Goal: Task Accomplishment & Management: Manage account settings

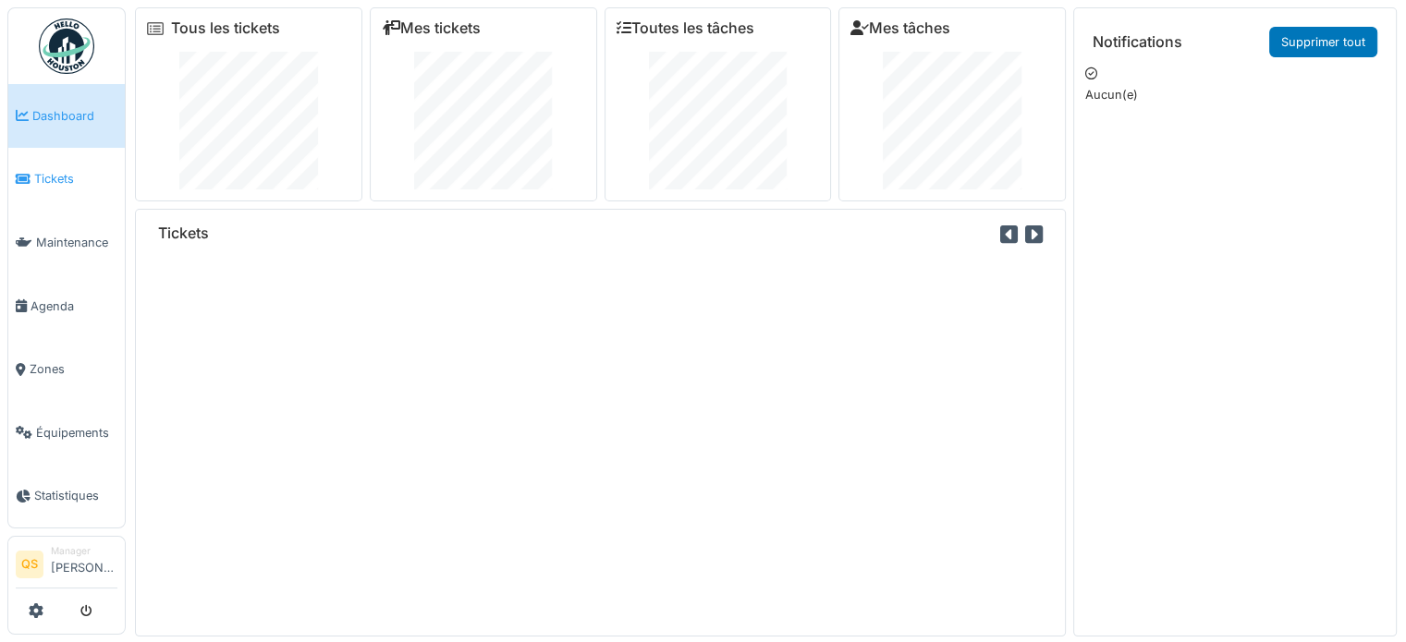
click at [52, 178] on span "Tickets" at bounding box center [75, 179] width 83 height 18
click at [60, 171] on span "Tickets" at bounding box center [75, 179] width 83 height 18
click at [241, 38] on div "Tous les tickets" at bounding box center [248, 104] width 227 height 194
click at [240, 24] on link "Tous les tickets" at bounding box center [225, 28] width 109 height 18
click at [254, 30] on link "Tous les tickets" at bounding box center [225, 28] width 109 height 18
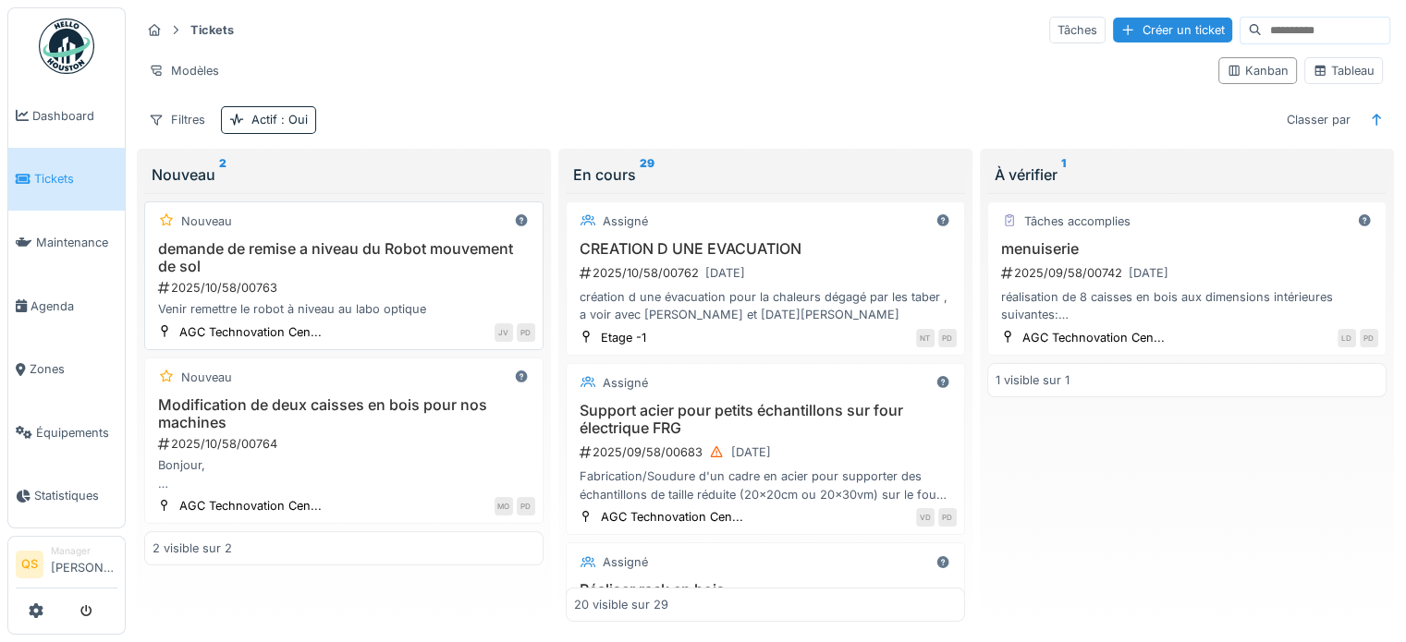
click at [405, 268] on h3 "demande de remise a niveau du Robot mouvement de sol" at bounding box center [343, 257] width 383 height 35
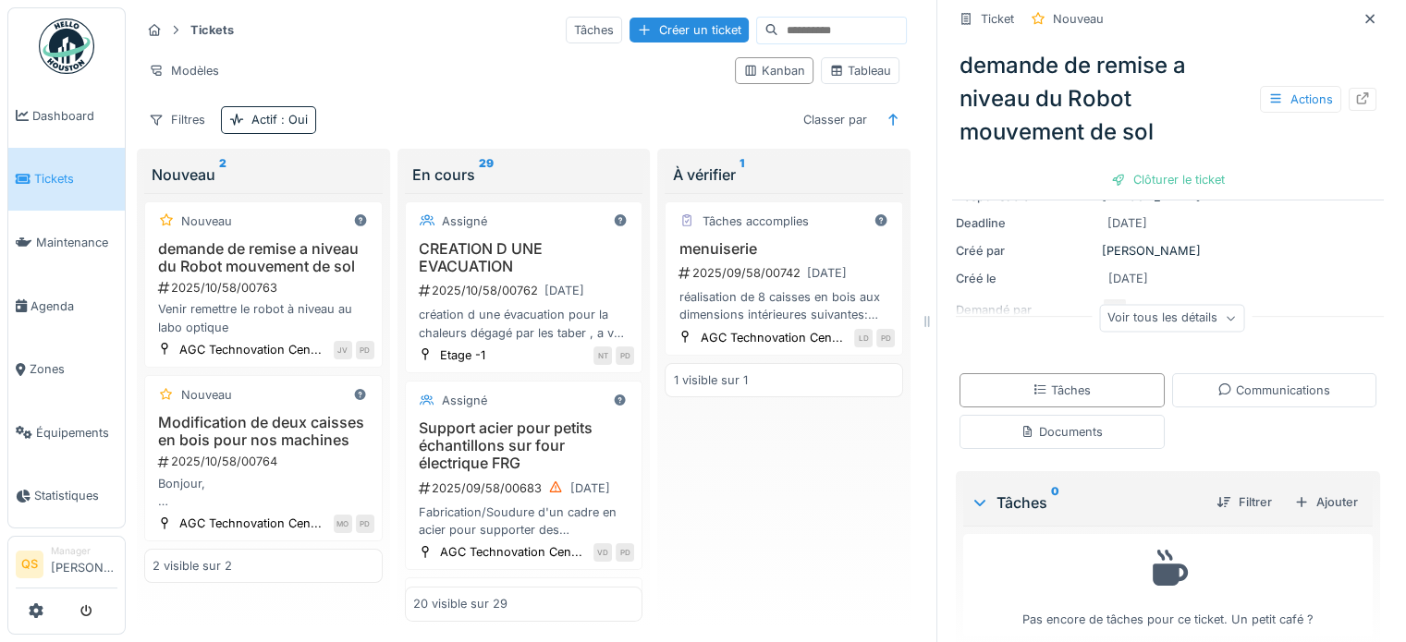
scroll to position [189, 0]
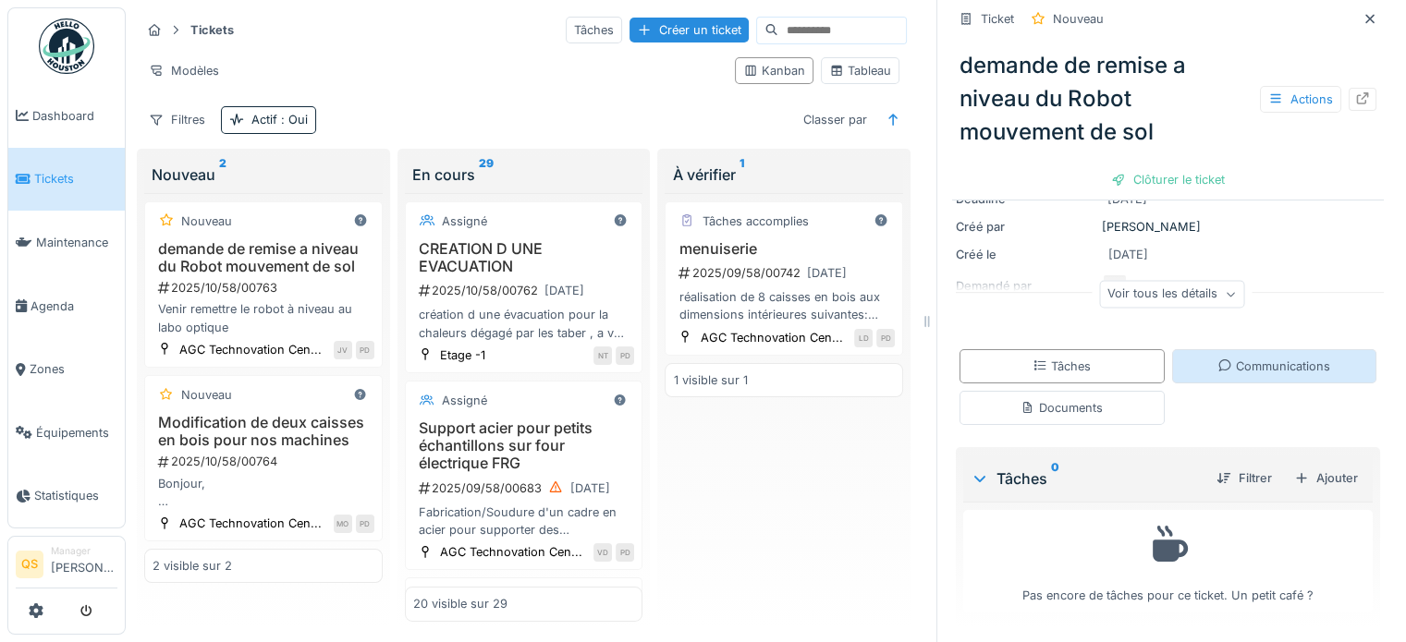
click at [1217, 369] on div "Communications" at bounding box center [1273, 367] width 113 height 18
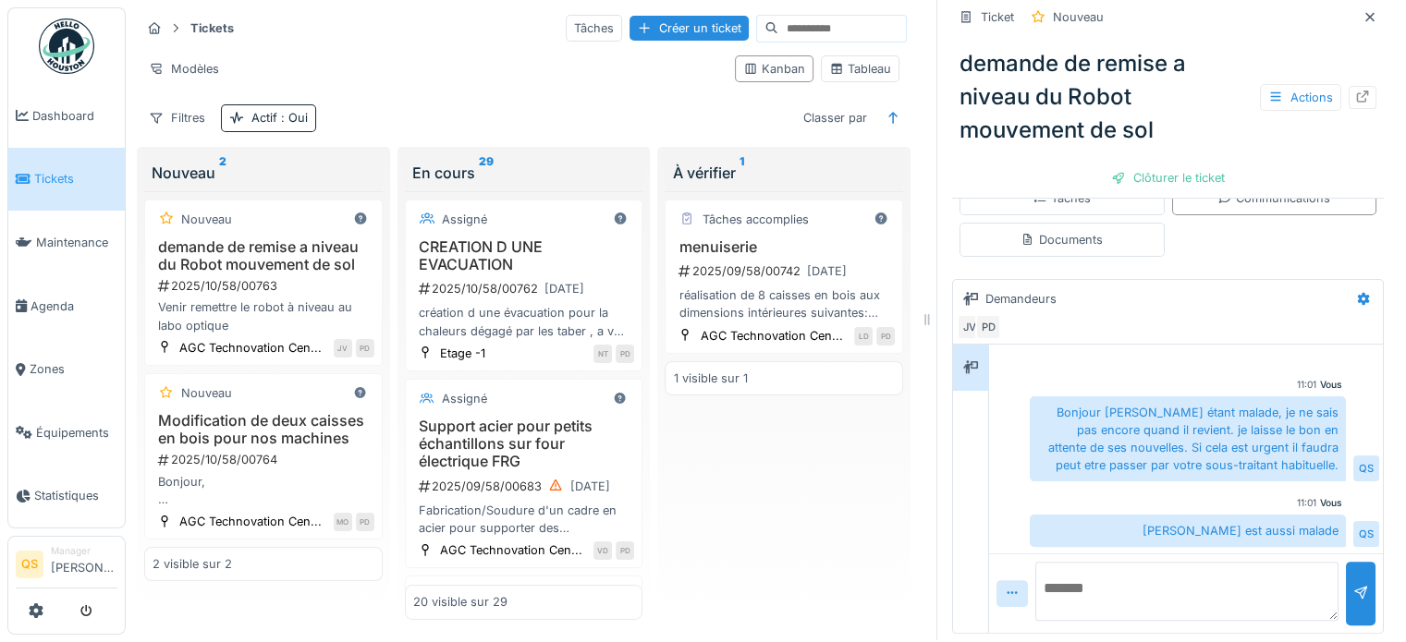
scroll to position [355, 0]
click at [189, 452] on div "2025/10/58/00764" at bounding box center [265, 460] width 218 height 18
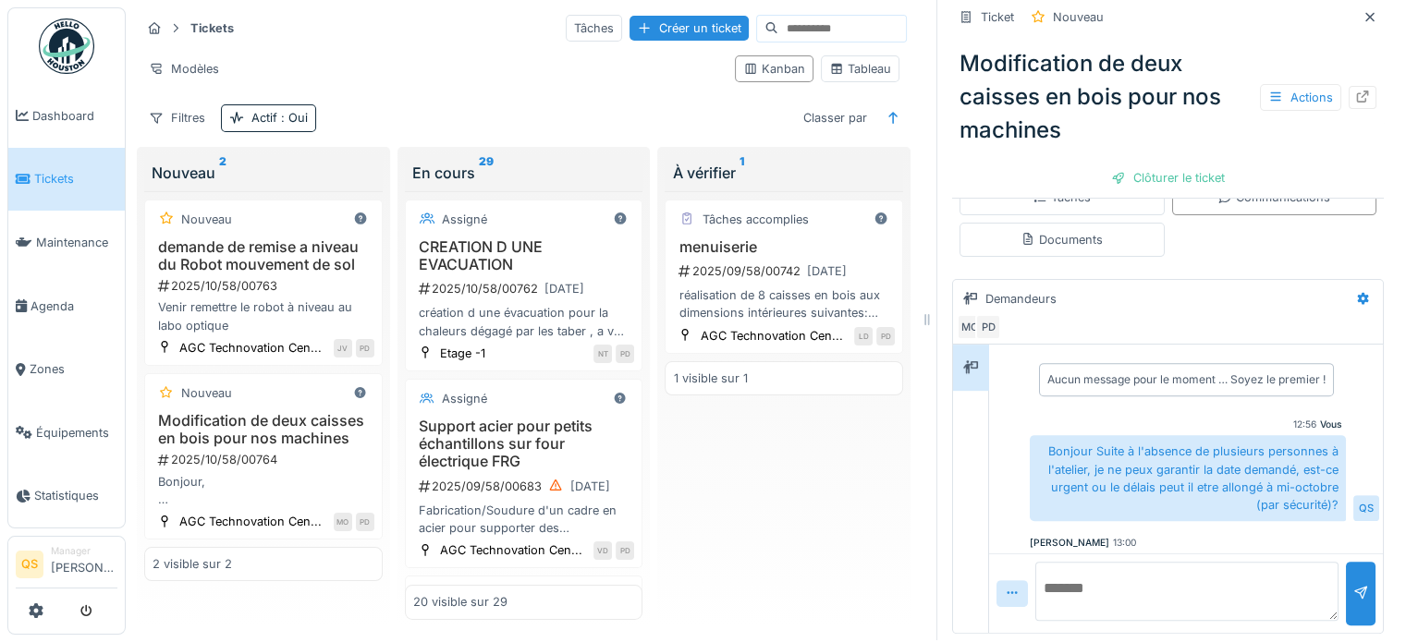
scroll to position [55, 0]
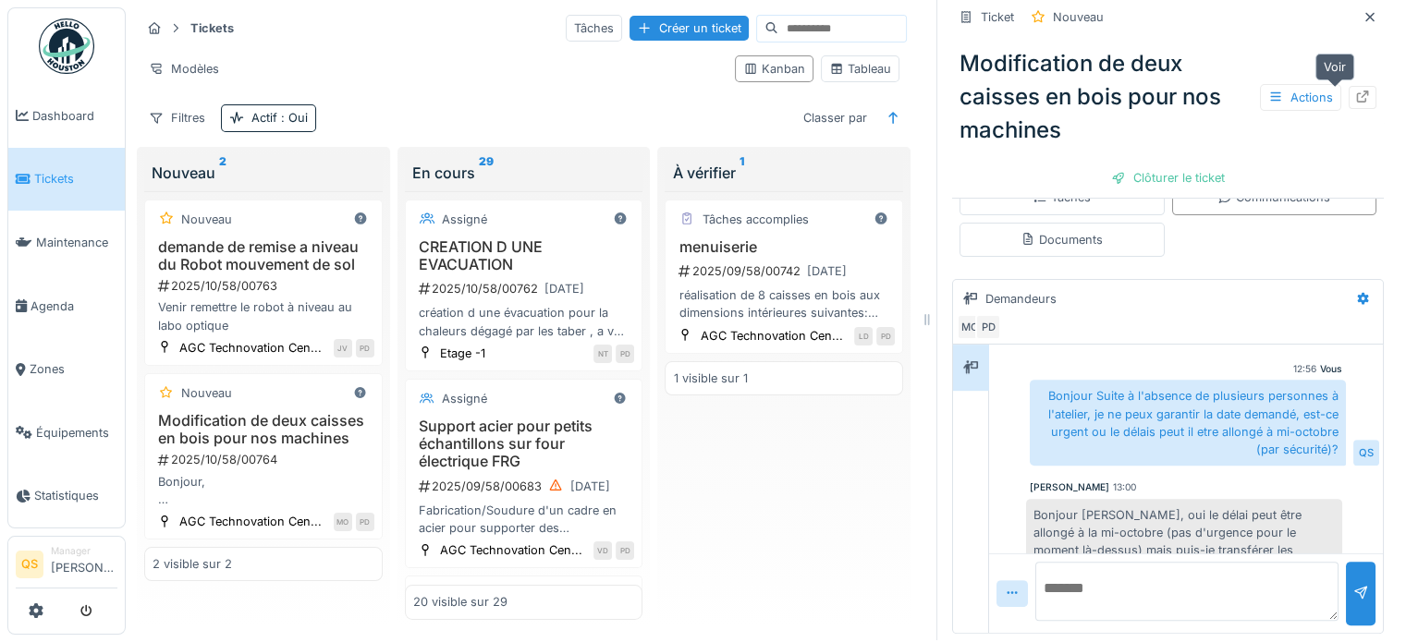
click at [1348, 86] on div at bounding box center [1362, 97] width 28 height 23
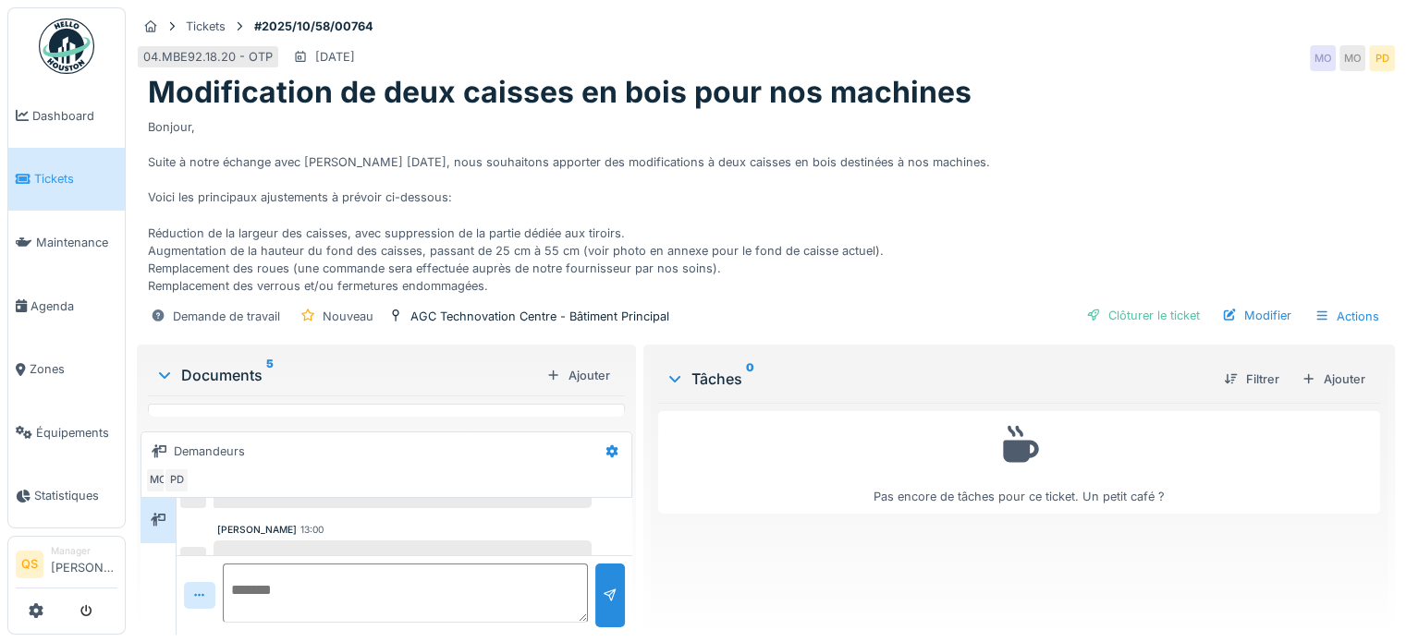
scroll to position [274, 0]
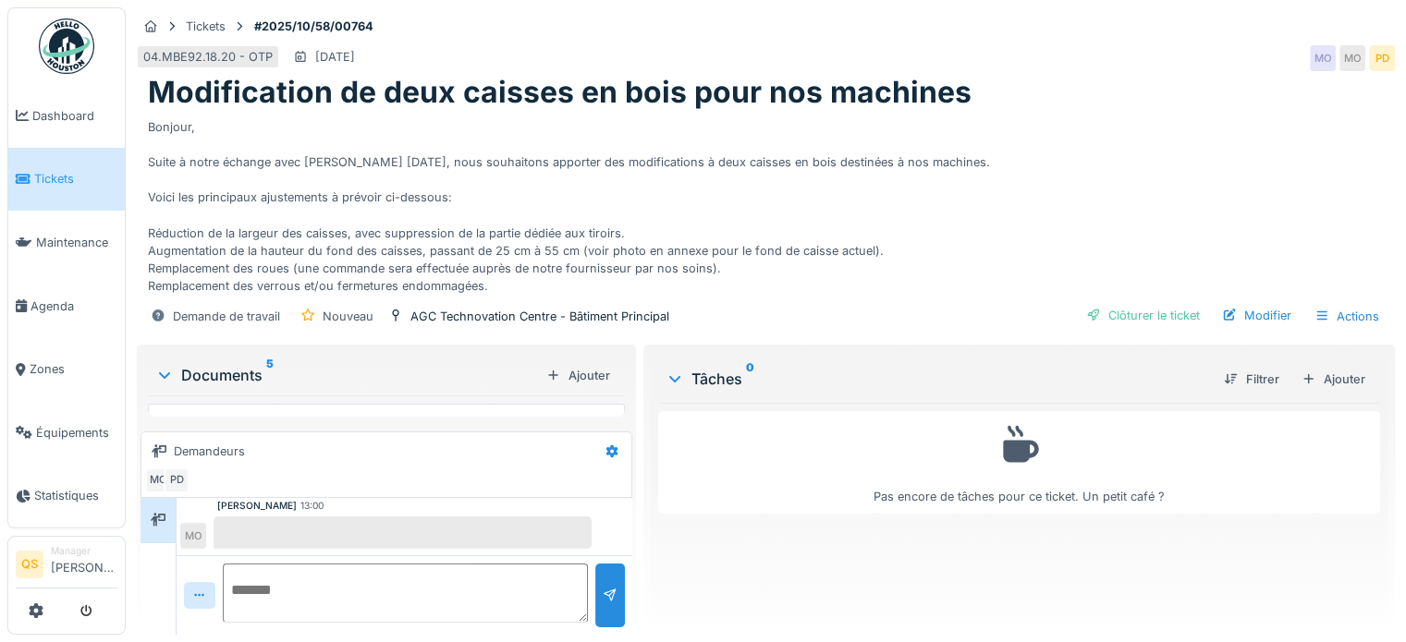
click at [336, 568] on textarea at bounding box center [405, 593] width 365 height 59
type textarea "**********"
click at [603, 587] on div at bounding box center [610, 596] width 15 height 18
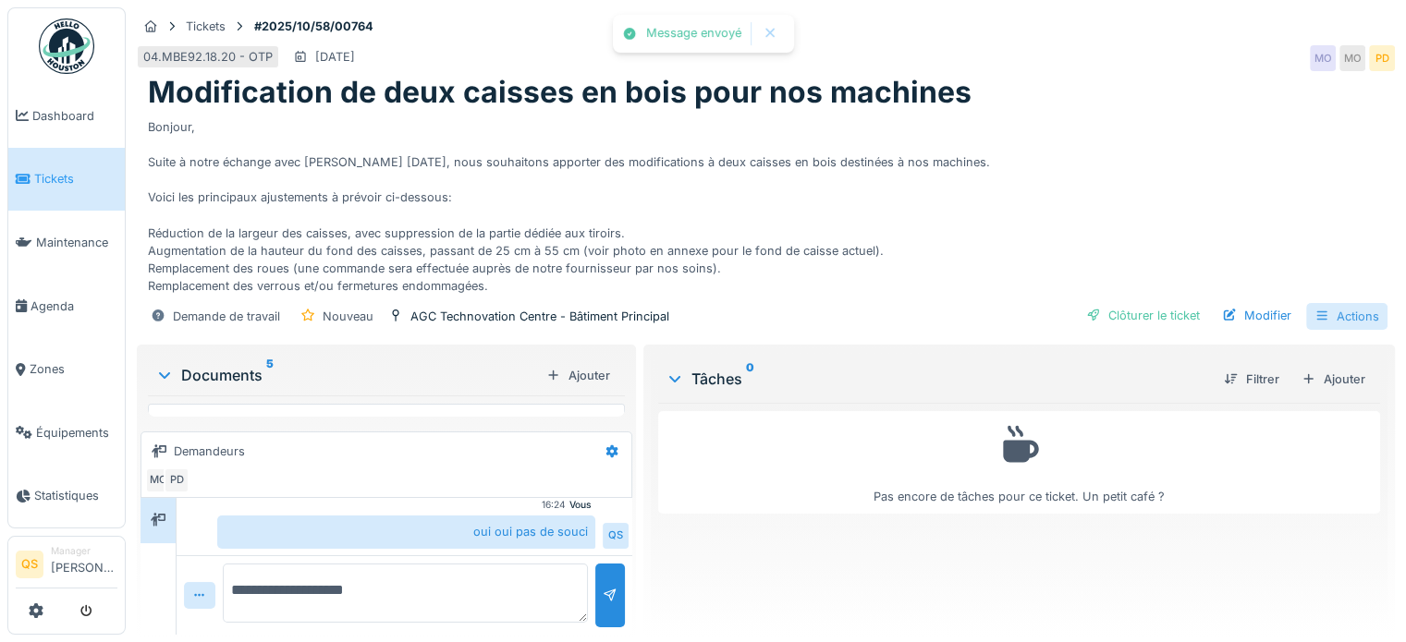
click at [1323, 303] on div "Actions" at bounding box center [1346, 316] width 81 height 27
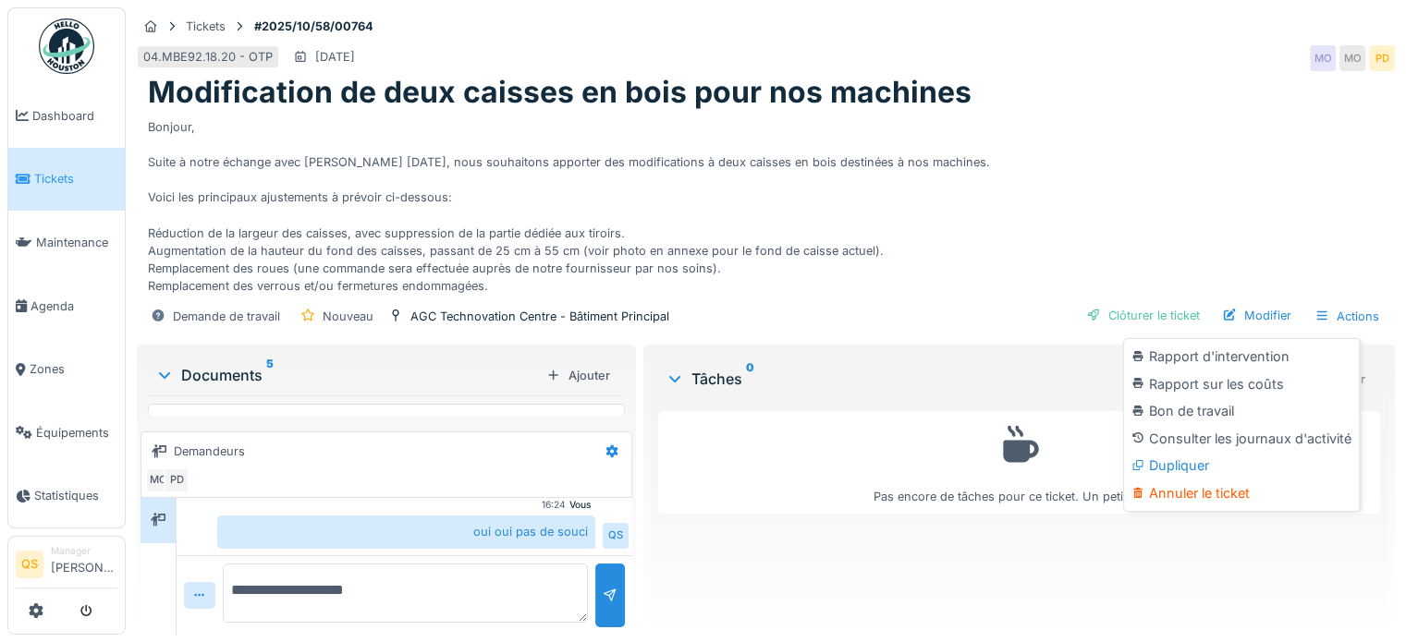
click at [1253, 199] on div "Bonjour, Suite à notre échange avec [PERSON_NAME] [DATE], nous souhaitons appor…" at bounding box center [766, 203] width 1236 height 185
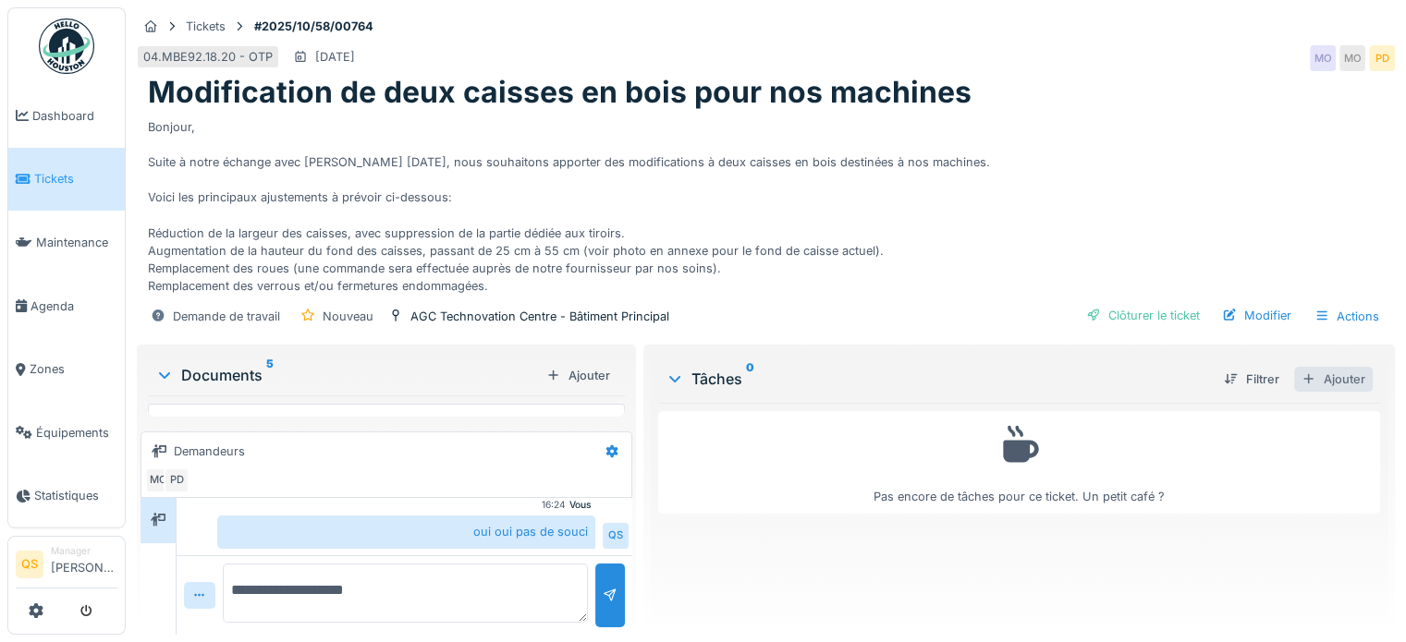
click at [1313, 367] on div "Ajouter" at bounding box center [1333, 379] width 79 height 25
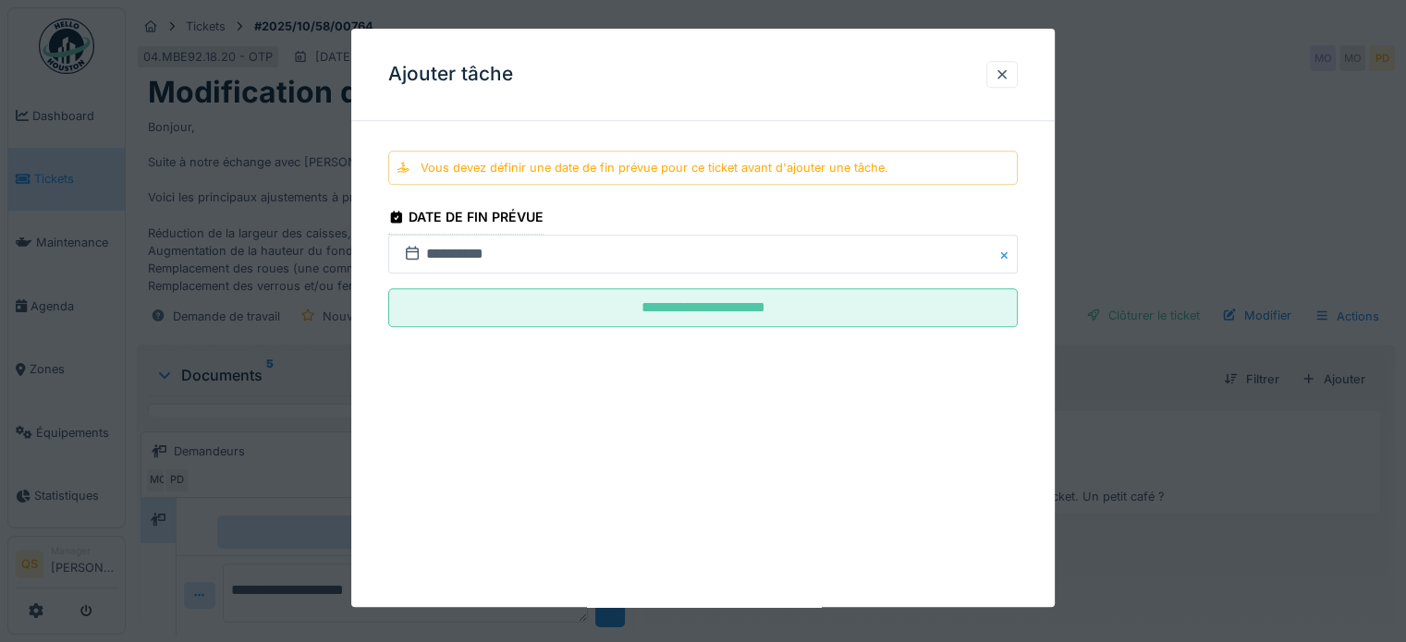
click at [1142, 375] on div at bounding box center [703, 321] width 1406 height 642
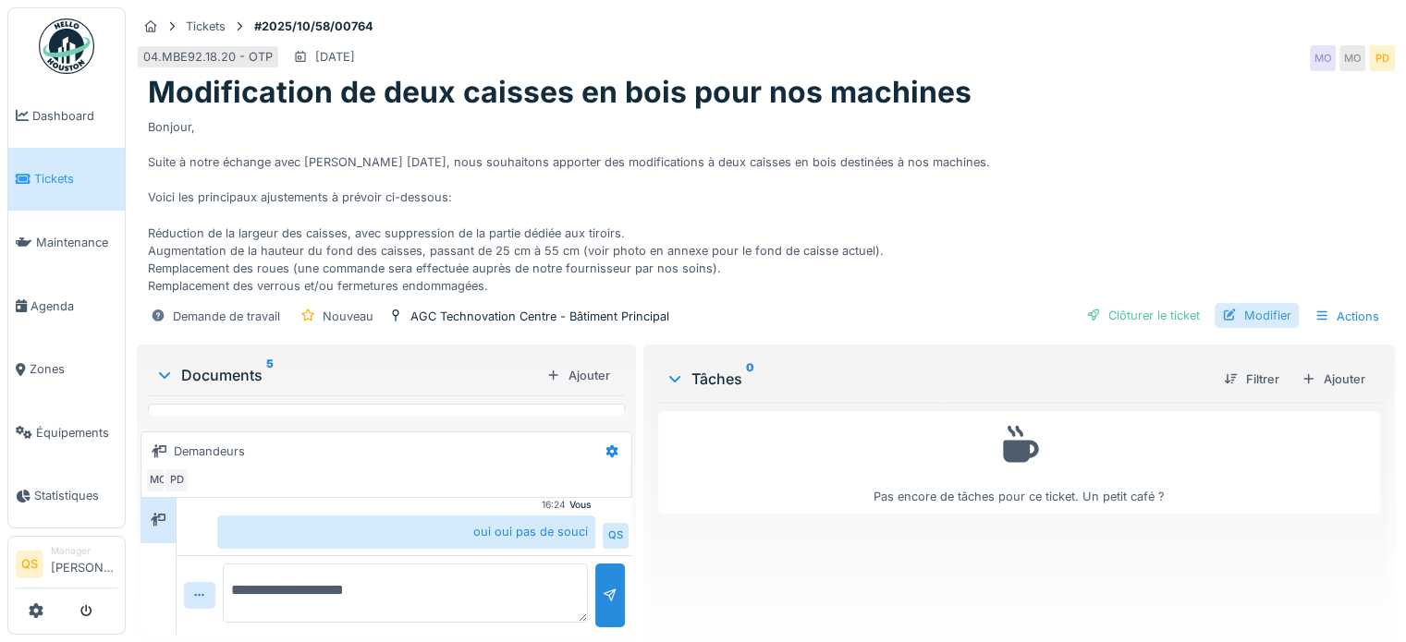
click at [1260, 303] on div "Modifier" at bounding box center [1256, 315] width 84 height 25
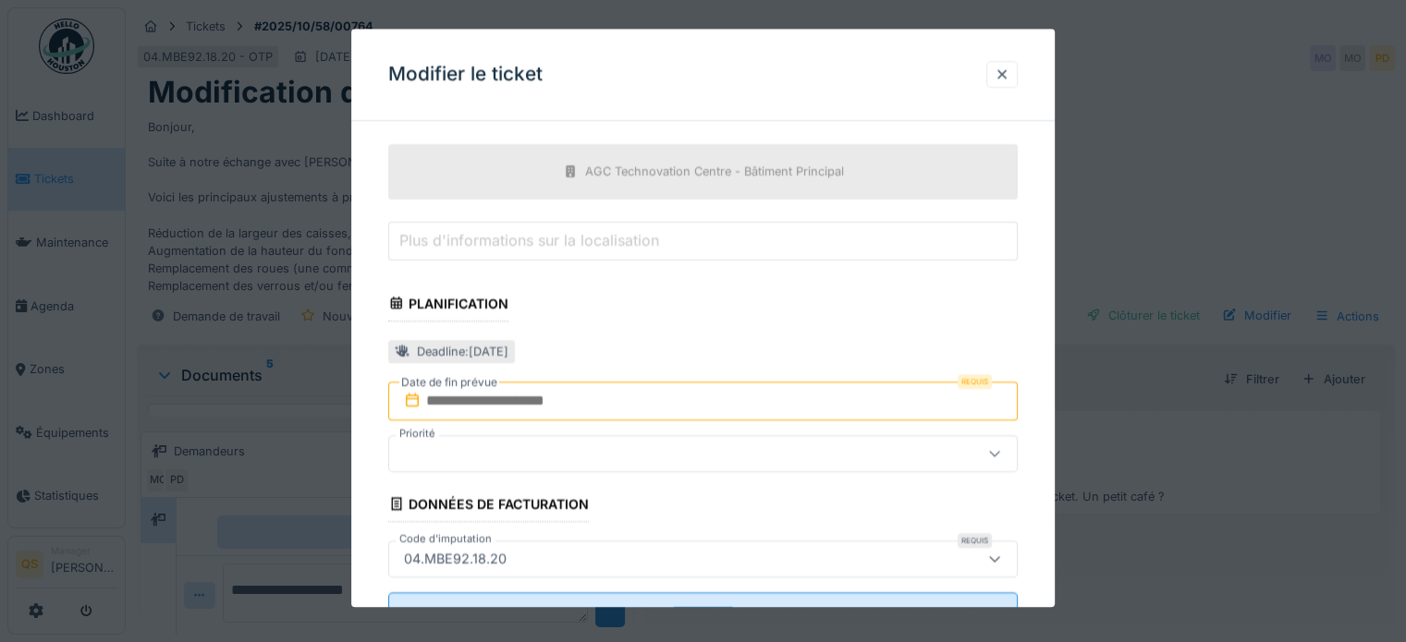
scroll to position [647, 0]
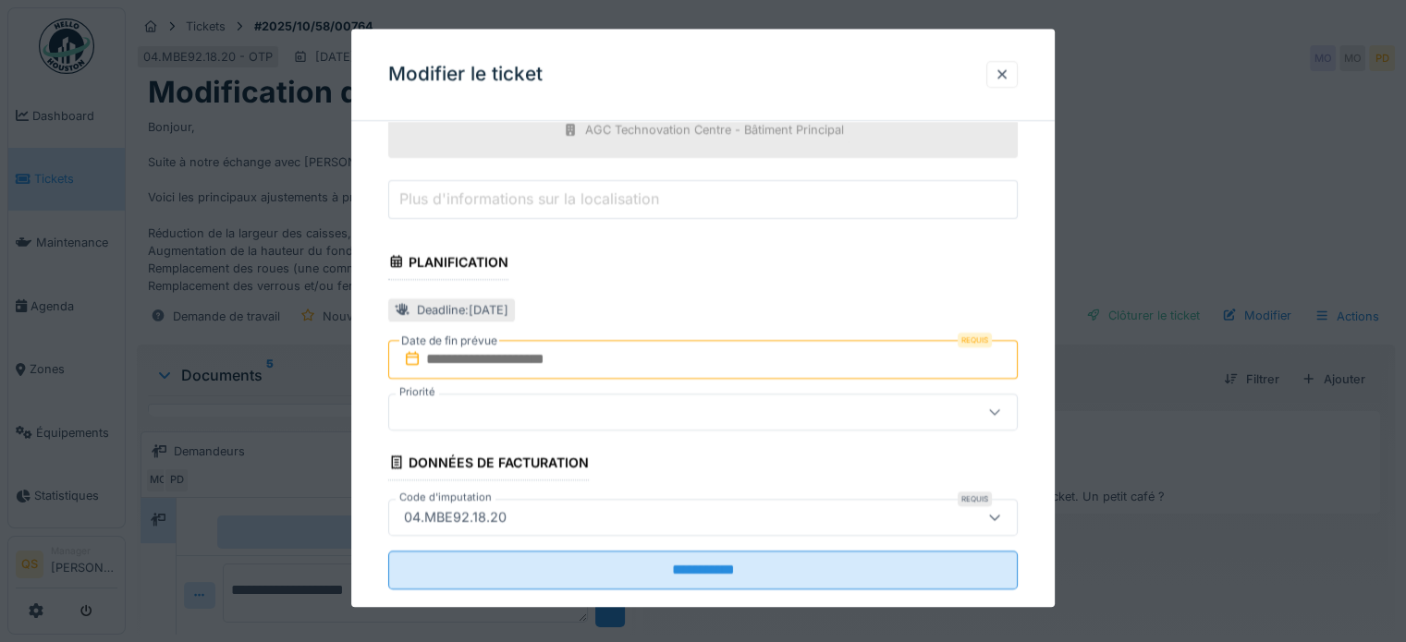
click at [536, 369] on input "text" at bounding box center [702, 359] width 629 height 39
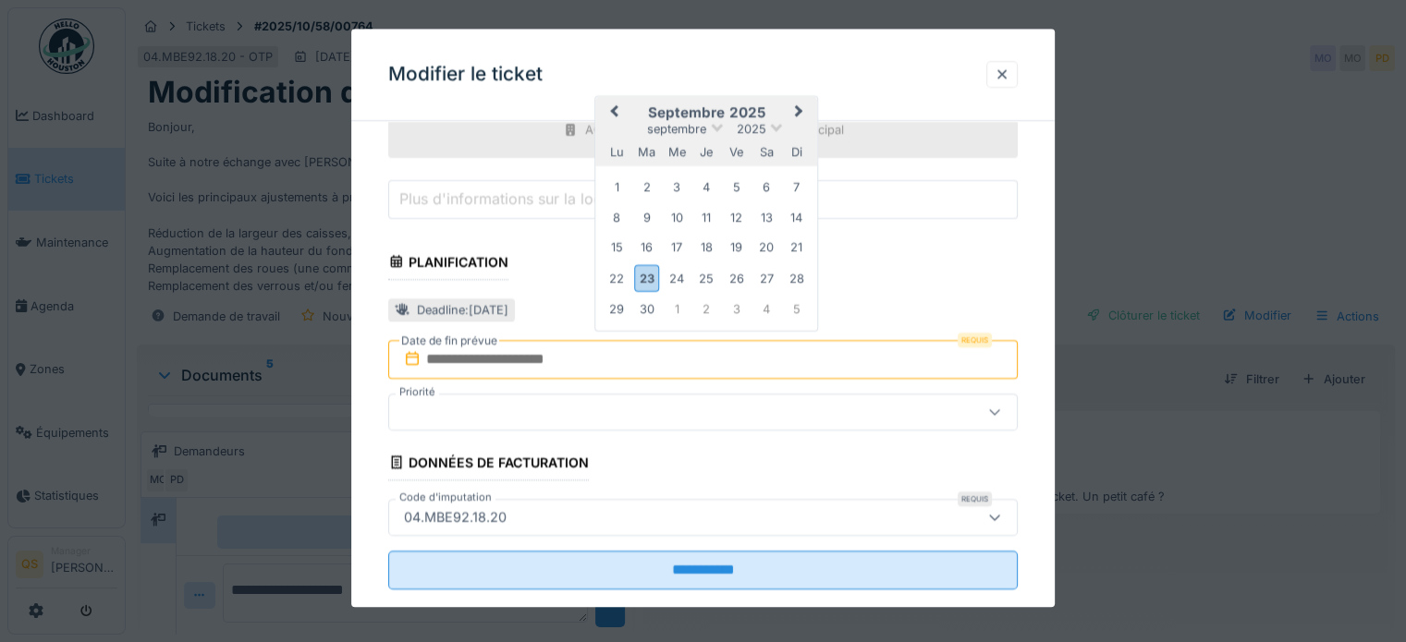
click at [798, 103] on button "Next Month" at bounding box center [801, 114] width 30 height 30
click at [737, 251] on div "17" at bounding box center [736, 249] width 25 height 25
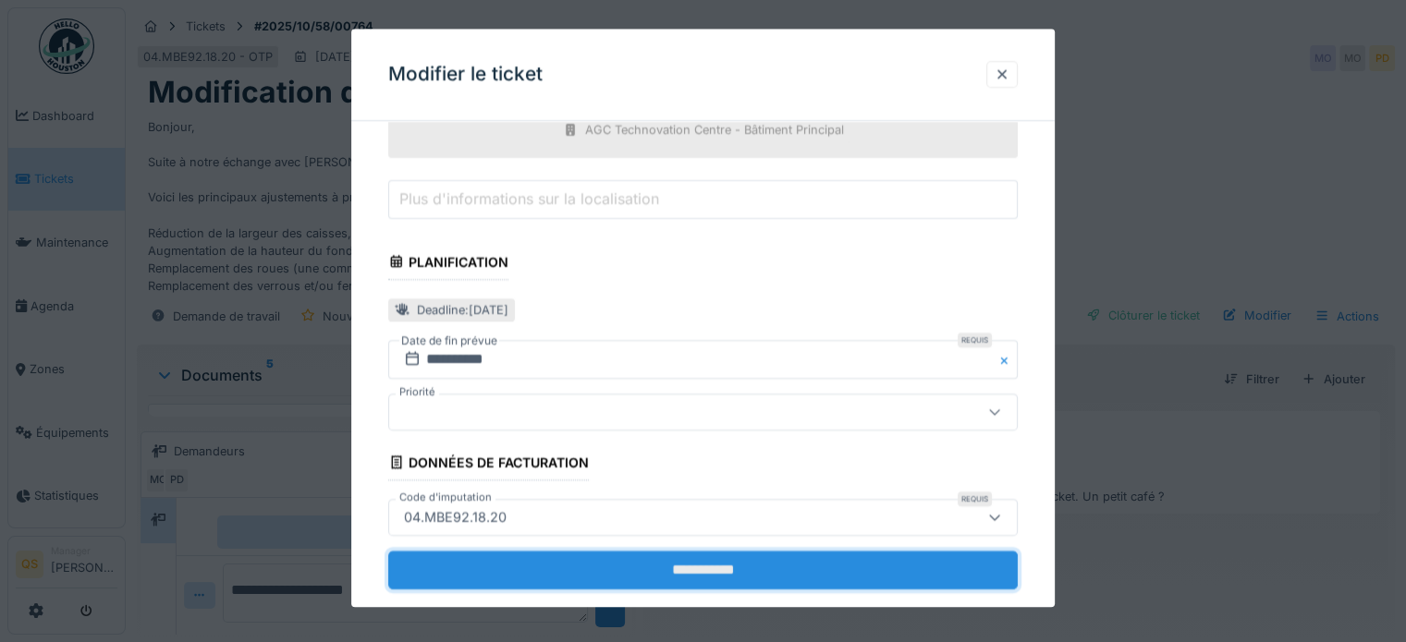
click at [736, 569] on input "**********" at bounding box center [702, 570] width 629 height 39
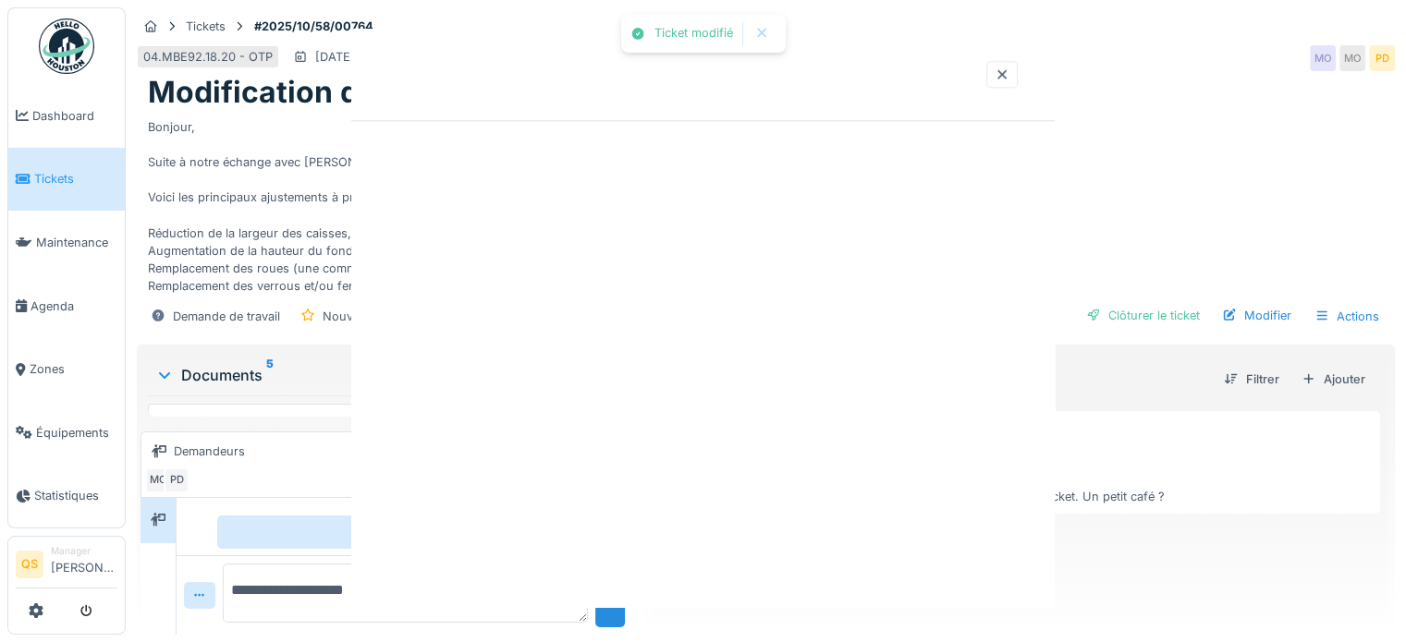
scroll to position [0, 0]
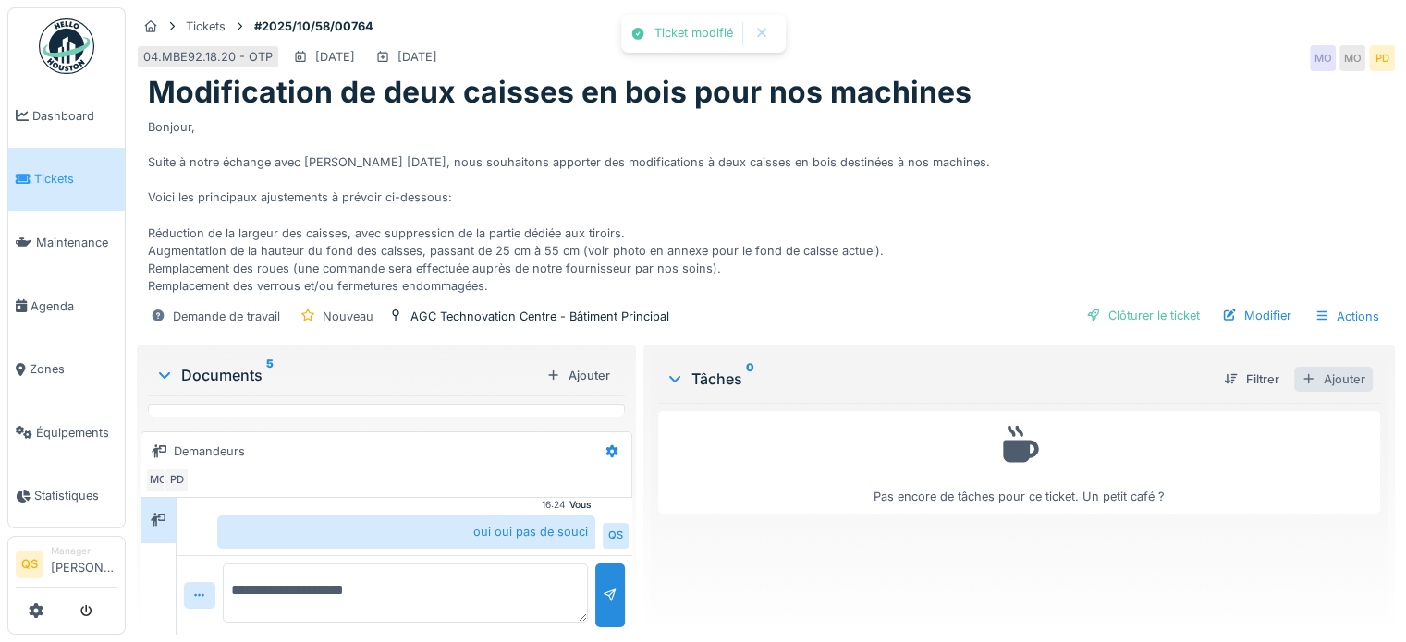
click at [1316, 367] on div "Ajouter" at bounding box center [1333, 379] width 79 height 25
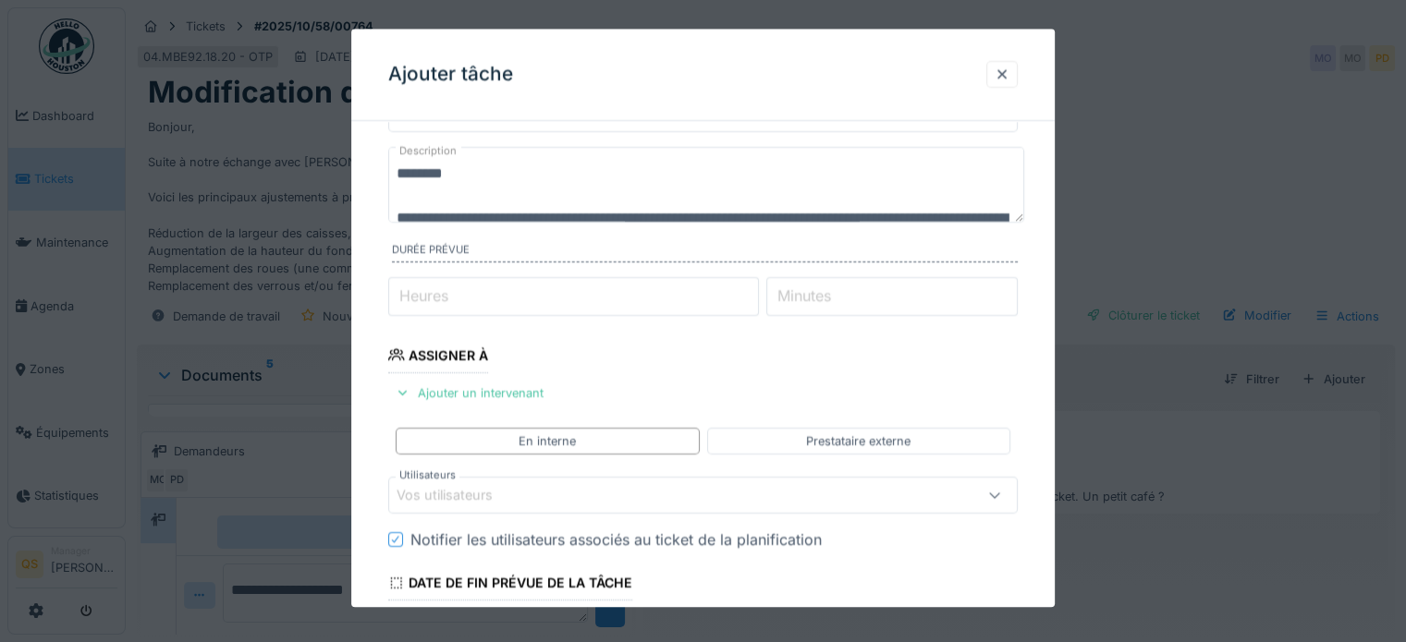
click at [543, 495] on div "Vos utilisateurs" at bounding box center [664, 495] width 536 height 20
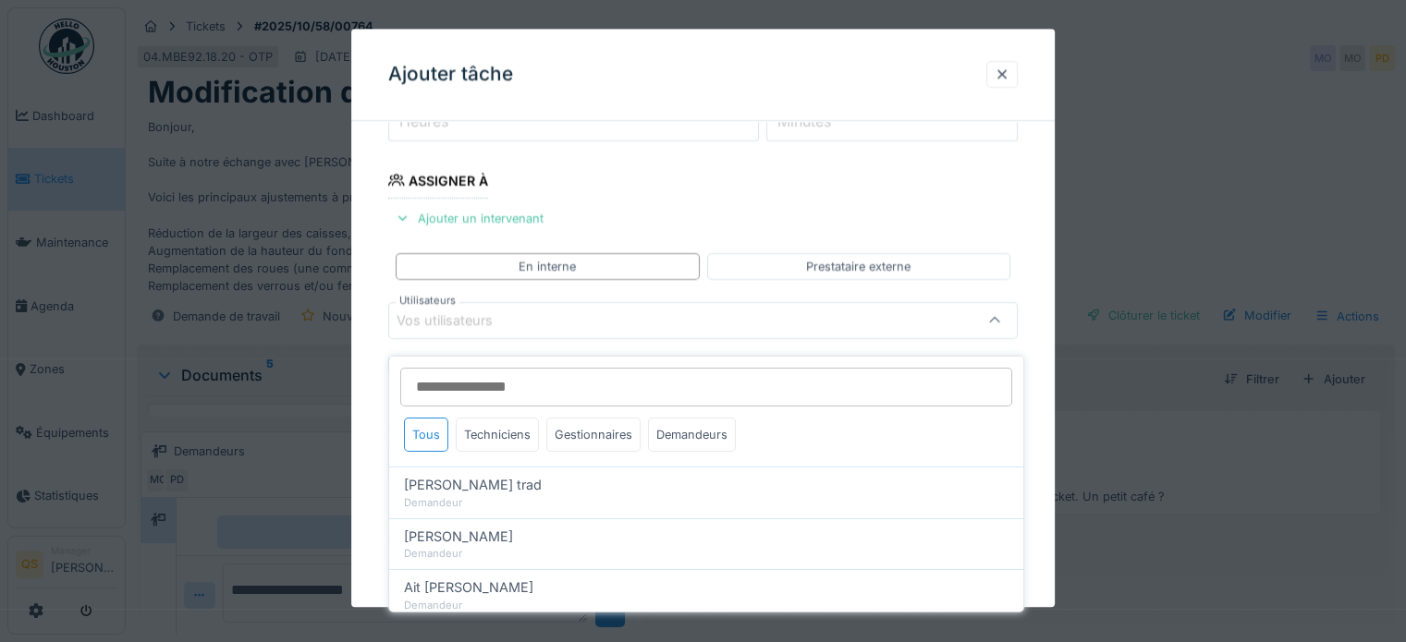
scroll to position [268, 0]
click at [519, 428] on div "Techniciens" at bounding box center [497, 435] width 83 height 34
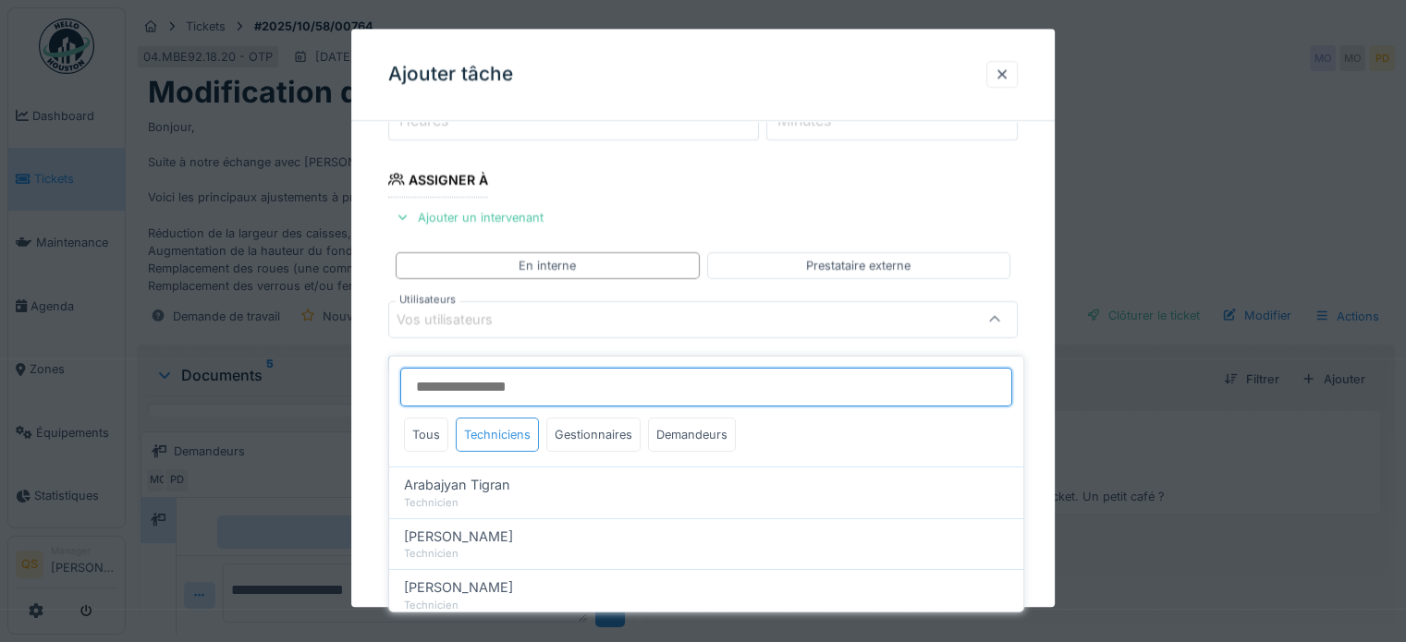
scroll to position [92, 0]
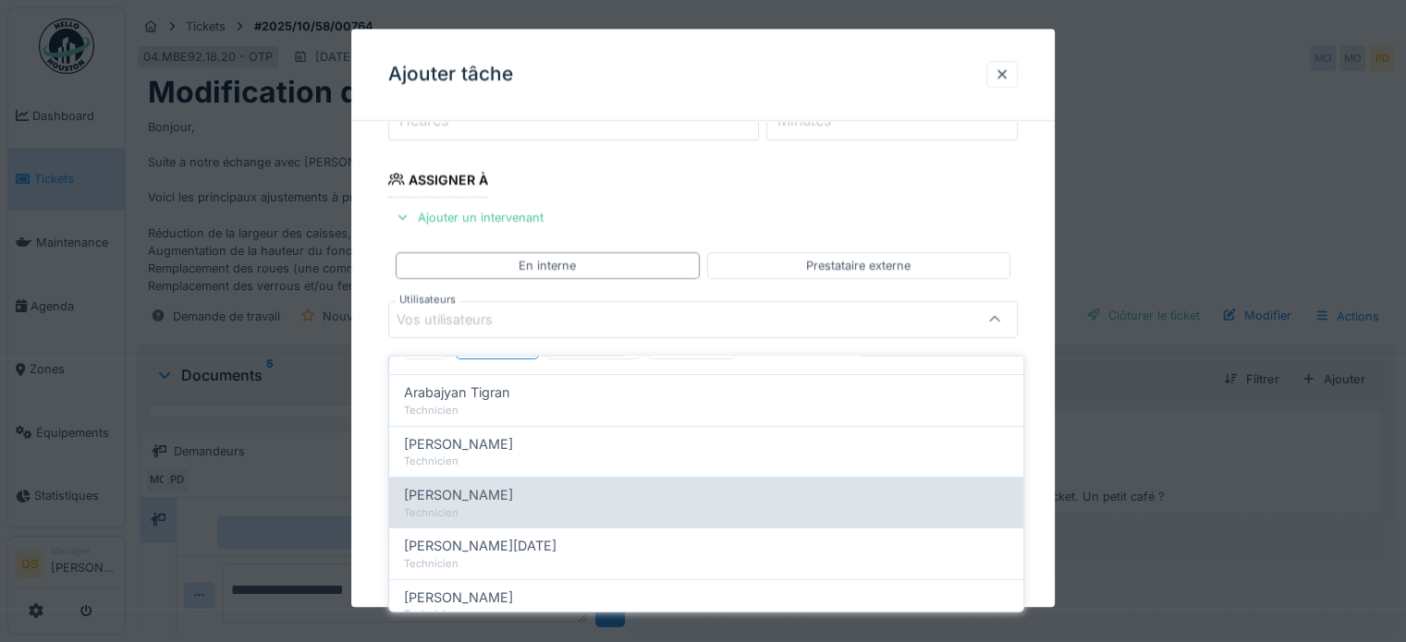
click at [495, 489] on span "[PERSON_NAME]" at bounding box center [458, 495] width 109 height 20
type input "****"
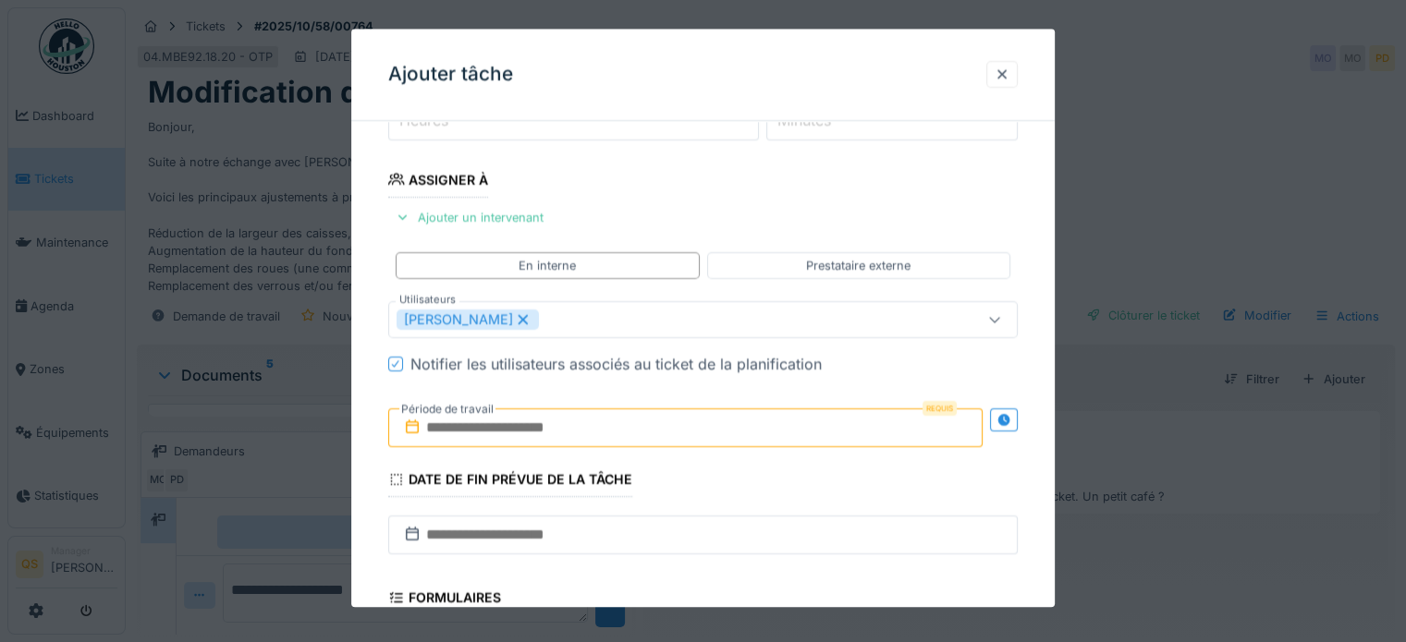
click at [363, 472] on div "**********" at bounding box center [702, 386] width 703 height 1036
click at [499, 426] on input "text" at bounding box center [685, 427] width 594 height 39
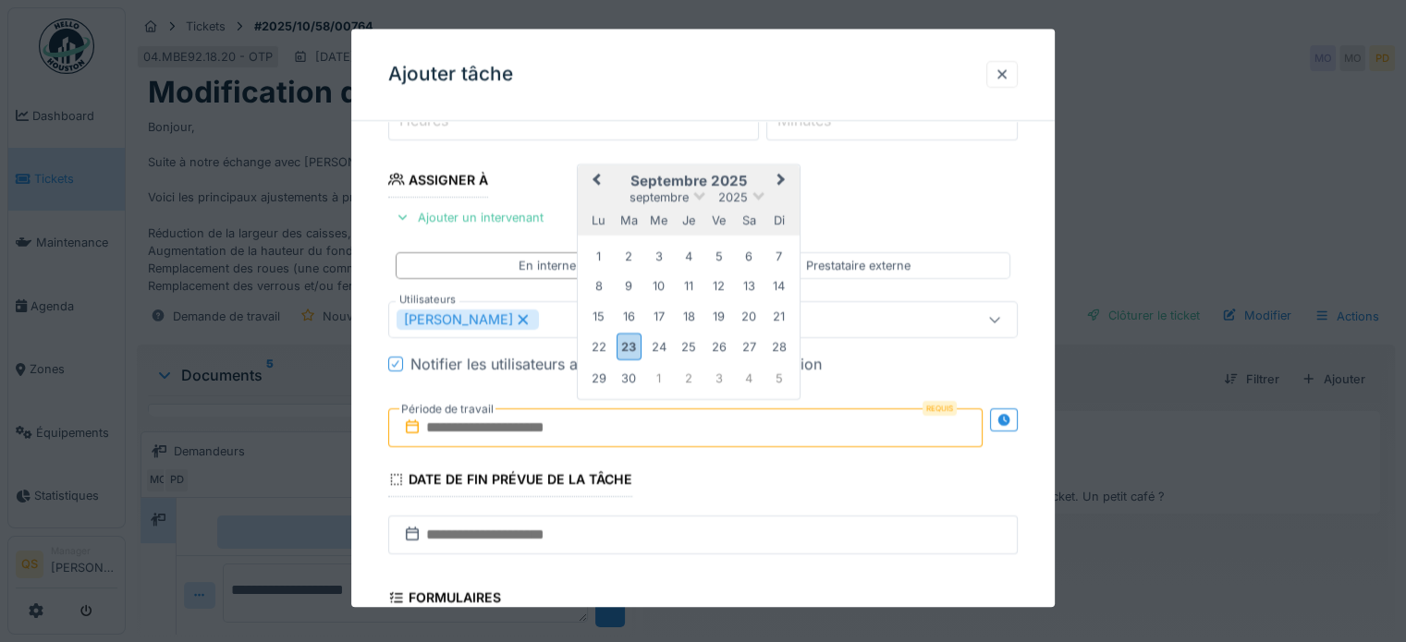
click at [781, 178] on span "Next Month" at bounding box center [781, 181] width 0 height 22
click at [710, 313] on div "17" at bounding box center [718, 317] width 25 height 25
click at [377, 409] on div "**********" at bounding box center [702, 386] width 703 height 1036
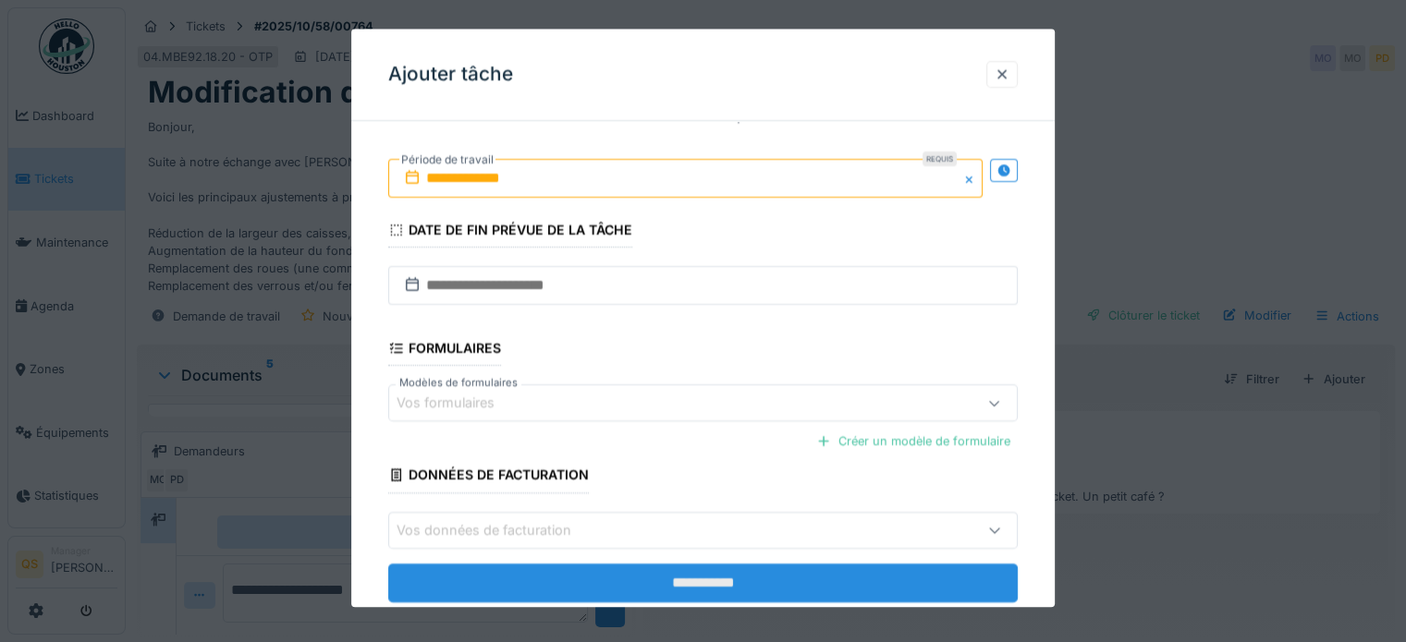
scroll to position [545, 0]
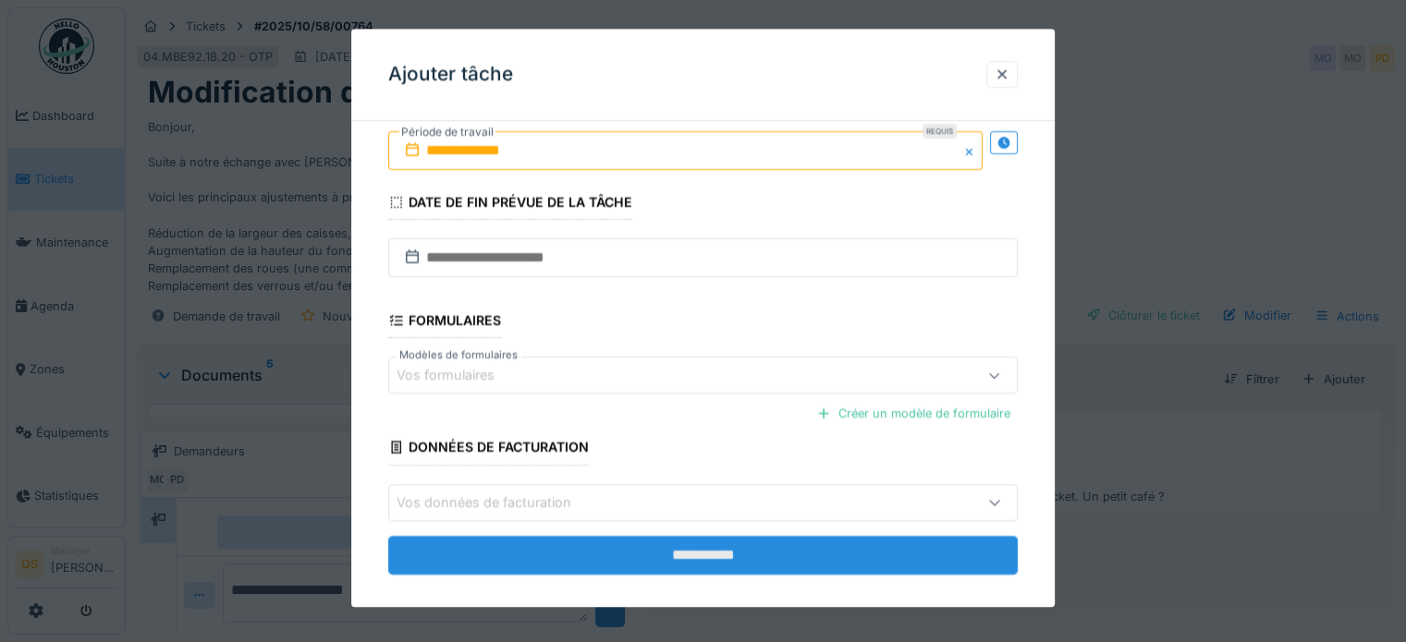
click at [634, 553] on input "**********" at bounding box center [702, 555] width 629 height 39
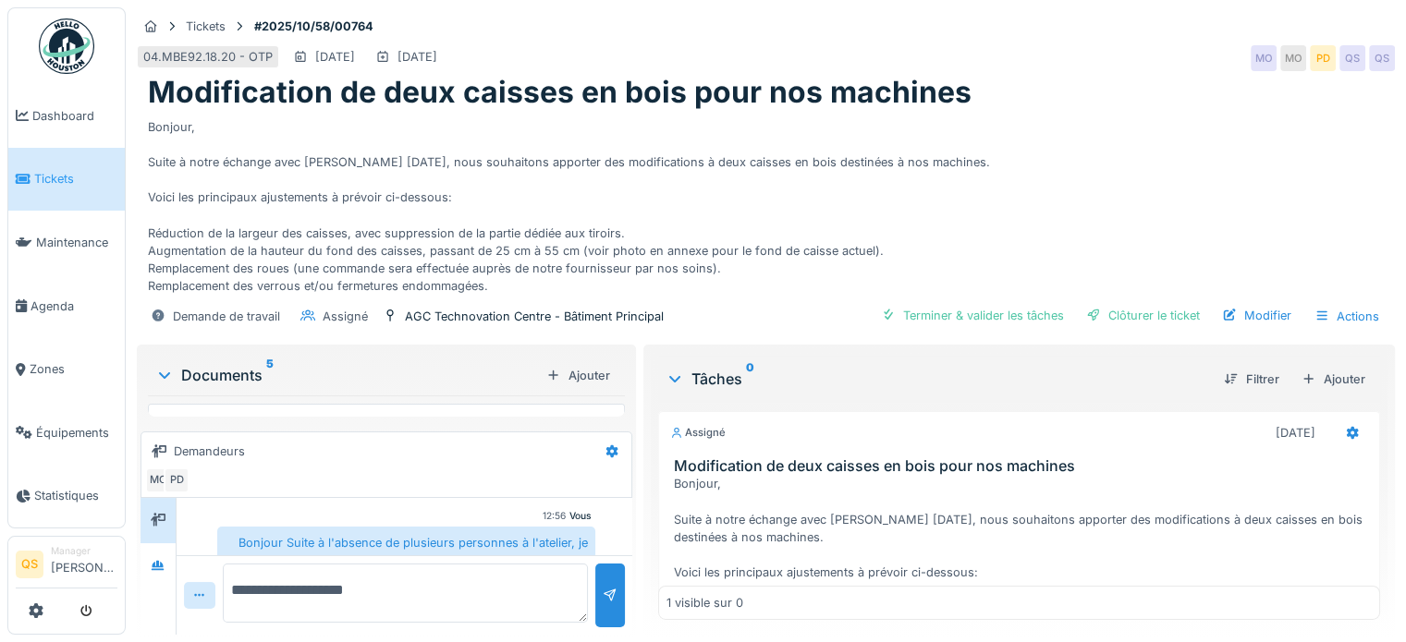
scroll to position [339, 0]
